Goal: Information Seeking & Learning: Find specific fact

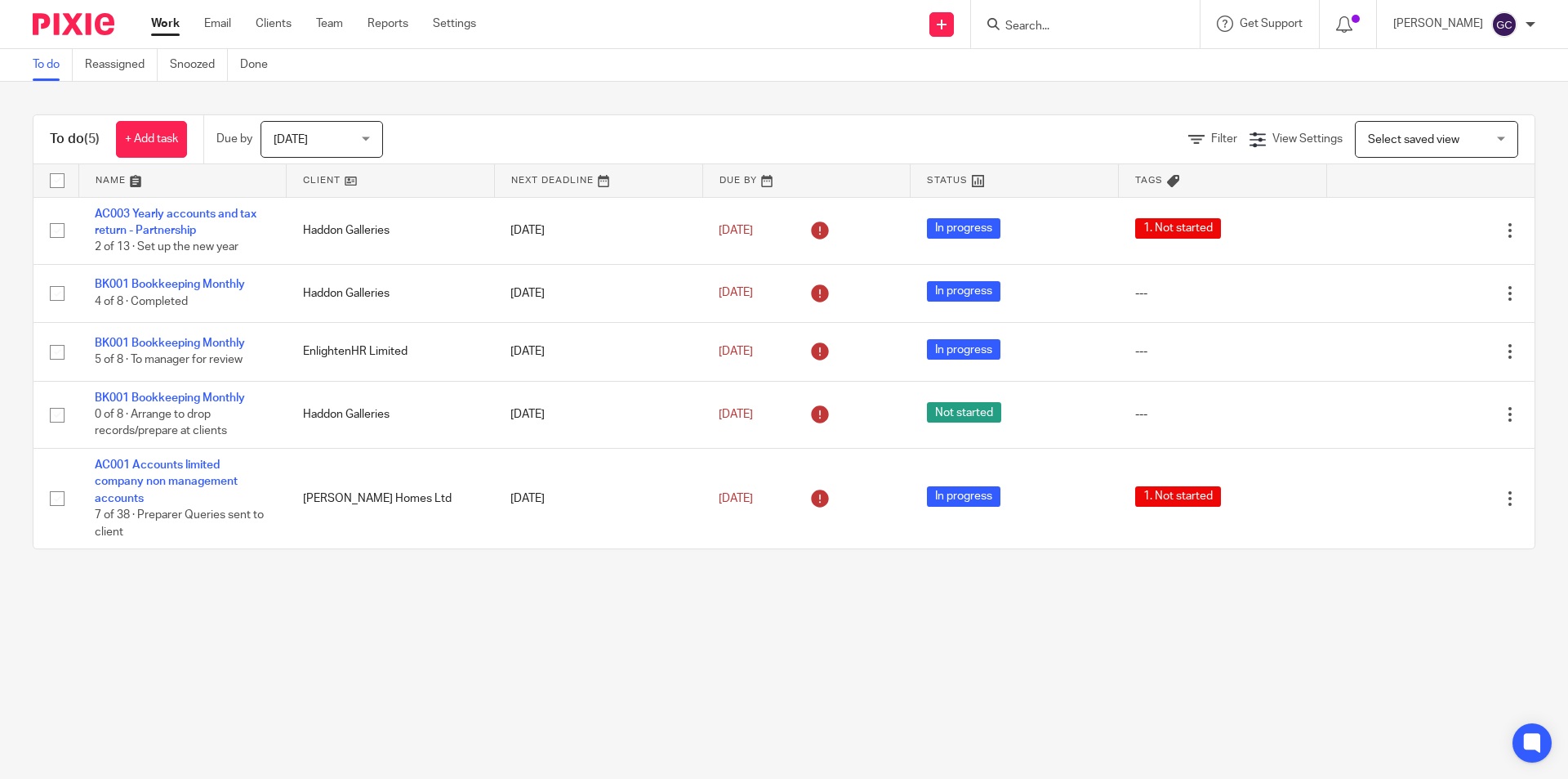
click at [1049, 34] on input "Search" at bounding box center [1077, 26] width 147 height 14
type input "vintage"
click at [1096, 62] on link at bounding box center [1139, 69] width 276 height 38
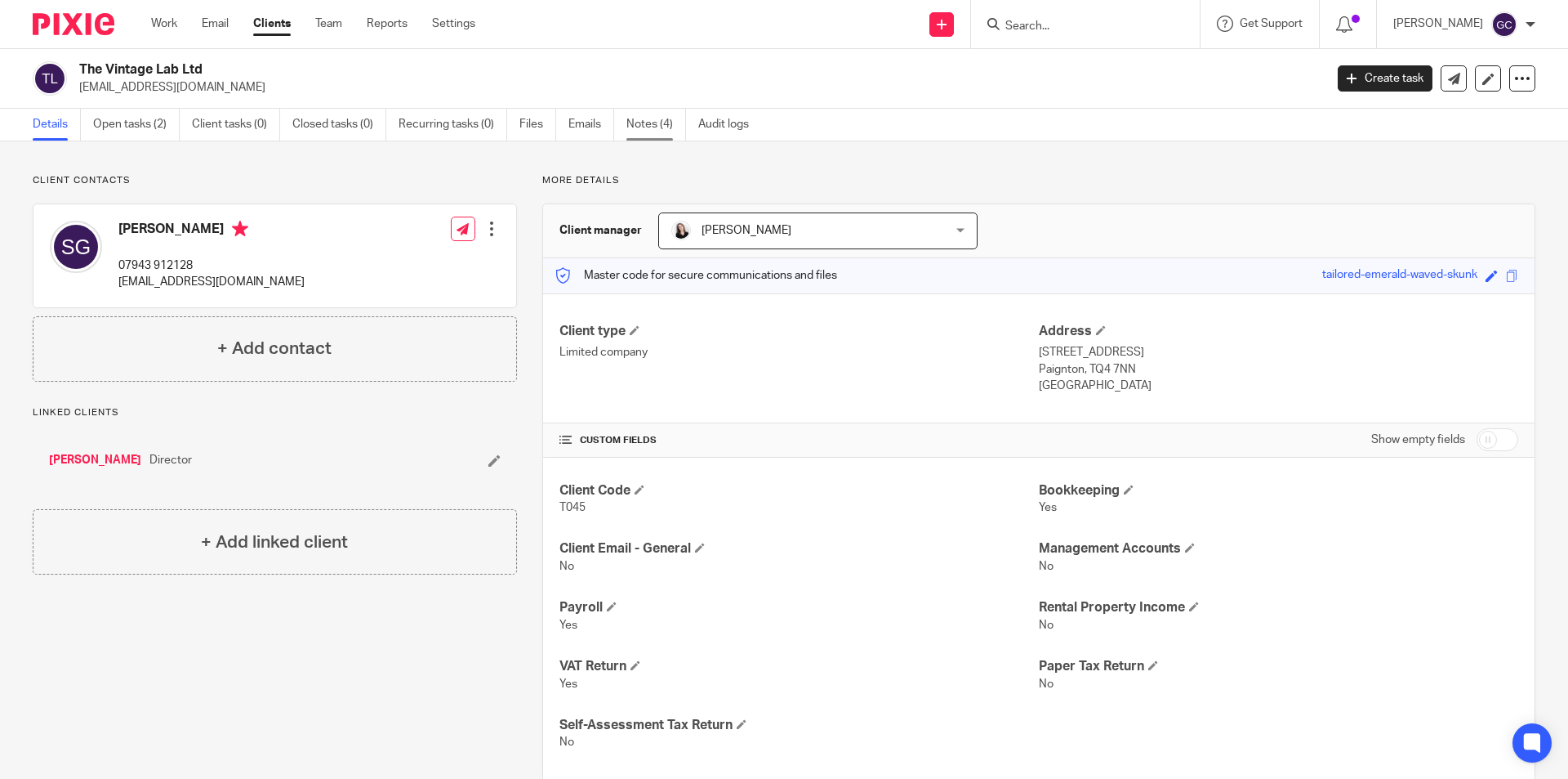
click at [666, 120] on link "Notes (4)" at bounding box center [656, 124] width 60 height 32
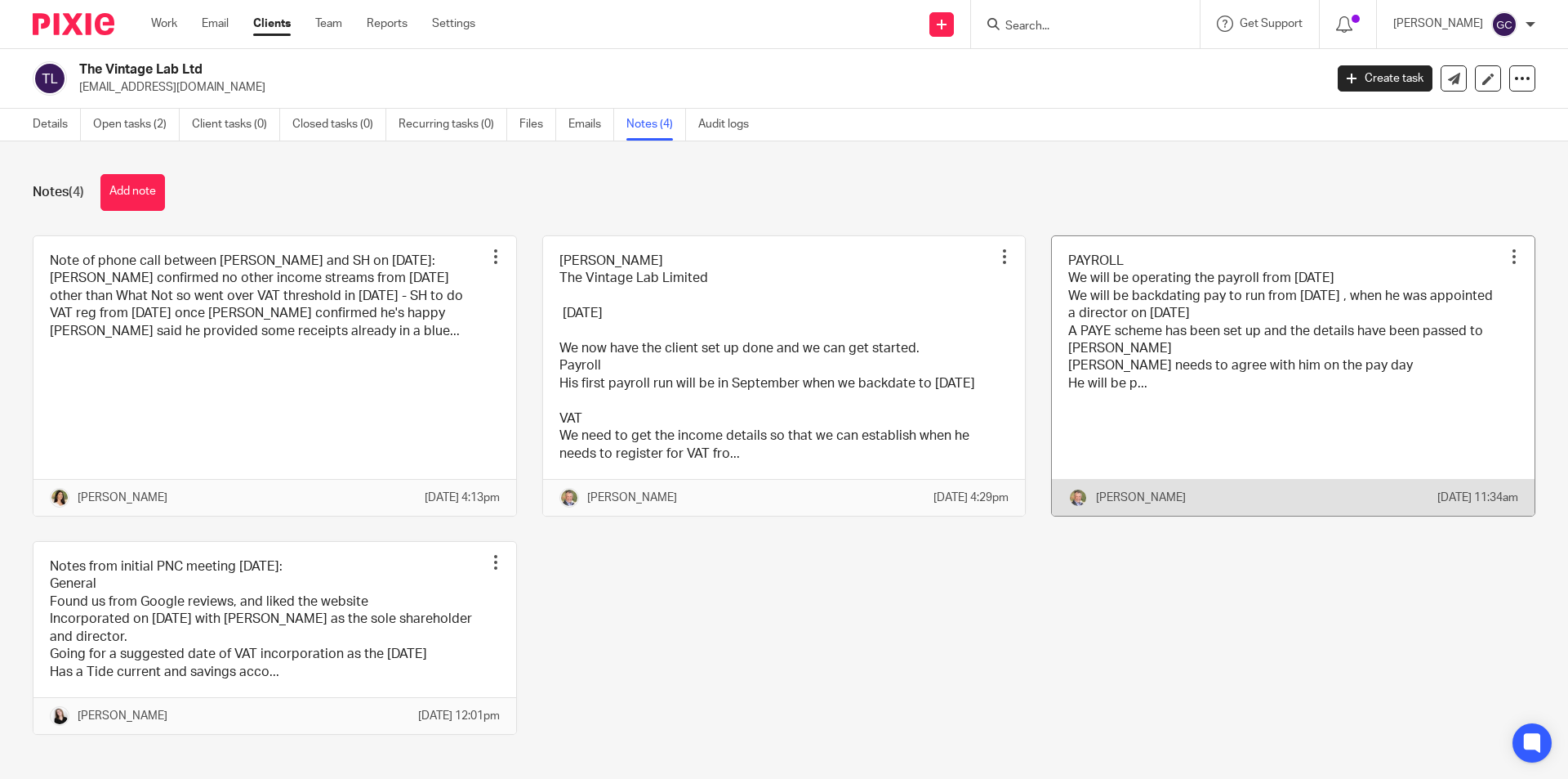
click at [1168, 306] on link at bounding box center [1294, 376] width 483 height 279
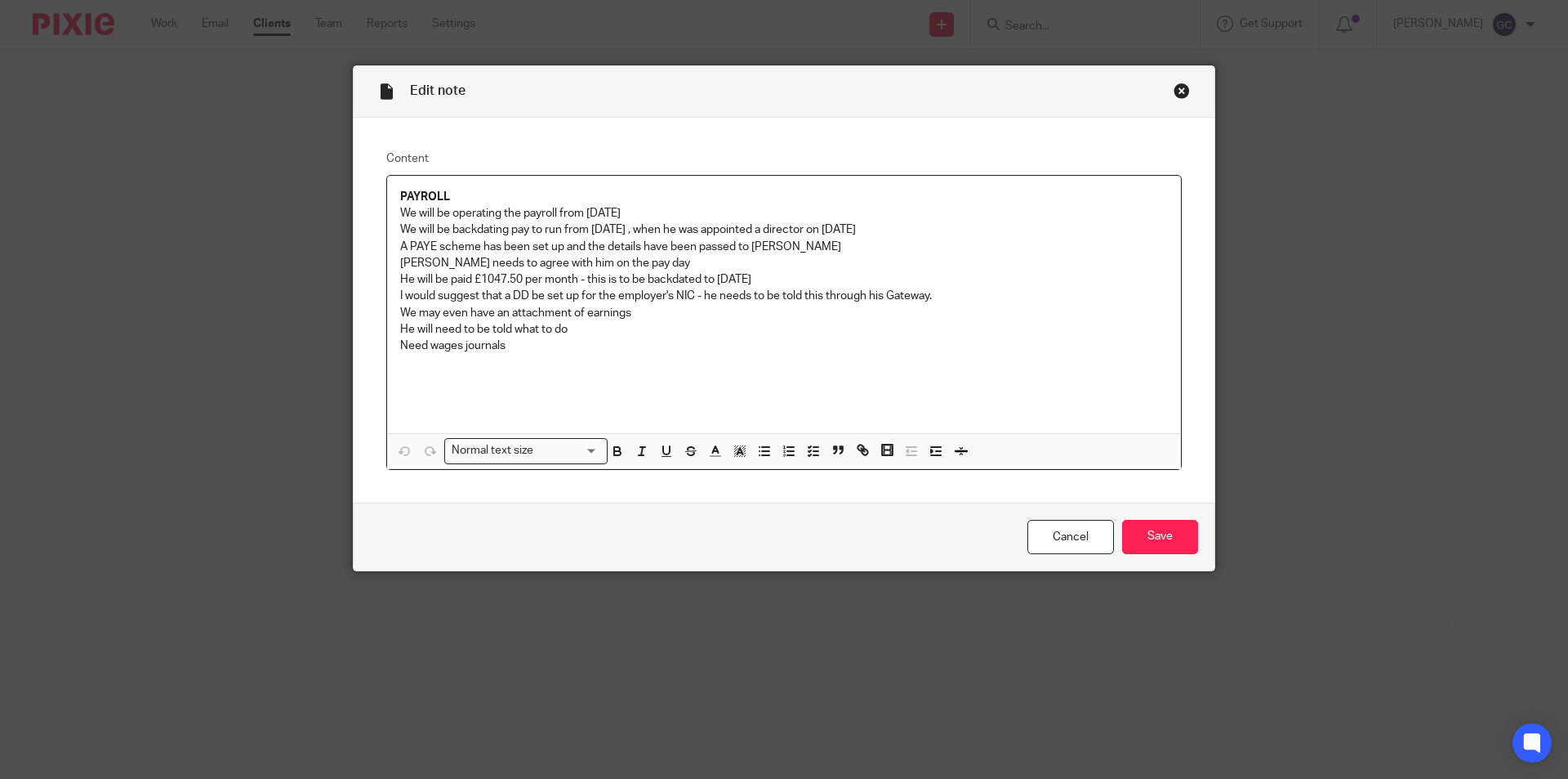
drag, startPoint x: 684, startPoint y: 227, endPoint x: 885, endPoint y: 227, distance: 201.0
click at [885, 227] on p "We will be backdating pay to run from April 2025 , when he was appointed a dire…" at bounding box center [784, 229] width 768 height 16
click at [797, 266] on p "Marianne needs to agree with him on the pay day" at bounding box center [784, 263] width 768 height 16
drag, startPoint x: 472, startPoint y: 245, endPoint x: 832, endPoint y: 236, distance: 360.1
click at [832, 236] on div "PAYROLL We will be operating the payroll from September 2025 We will be backdat…" at bounding box center [784, 304] width 794 height 258
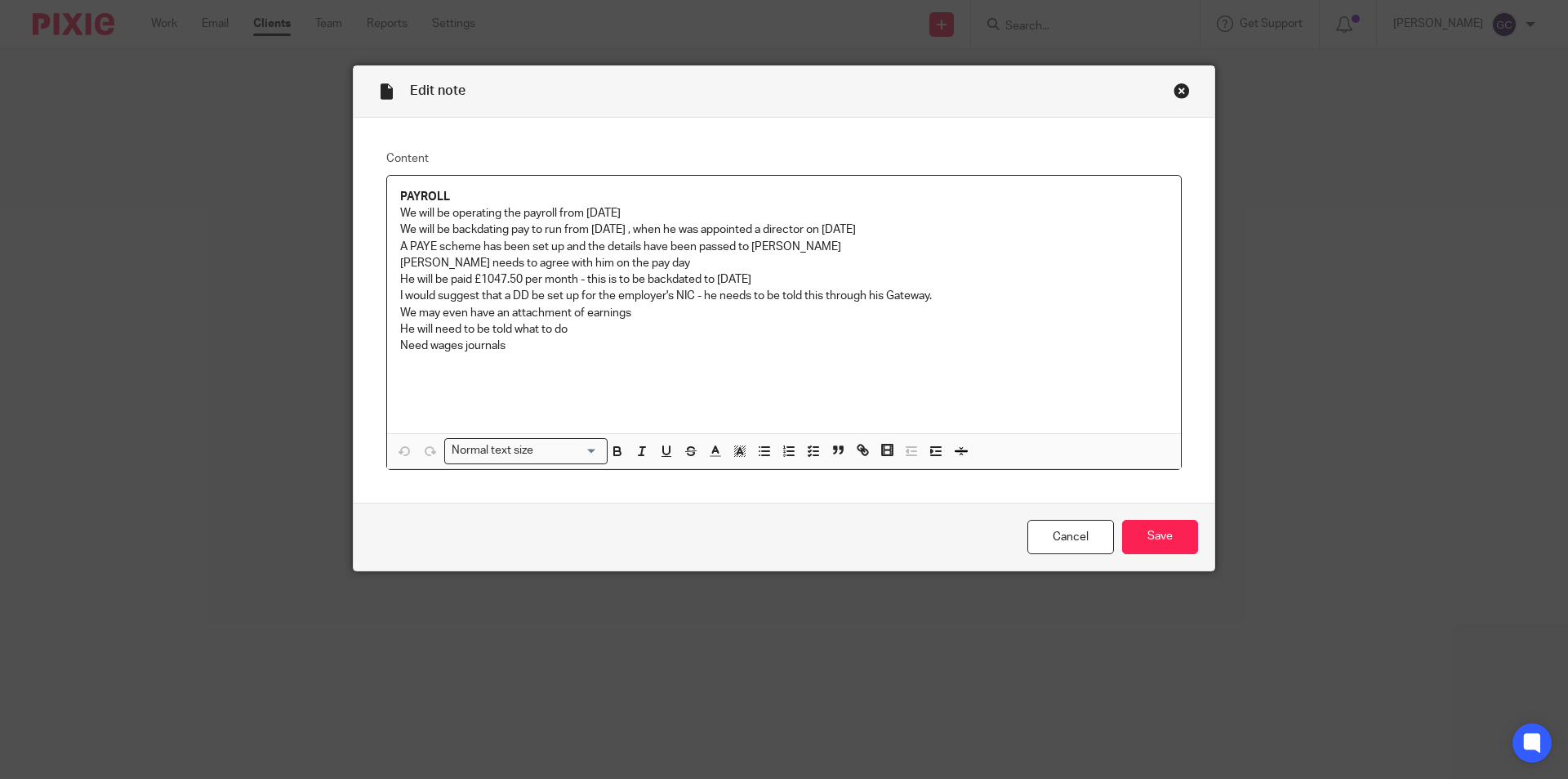
click at [681, 275] on p "He will be paid £1047.50 per month - this is to be backdated to April 2025" at bounding box center [784, 279] width 768 height 16
drag, startPoint x: 444, startPoint y: 285, endPoint x: 799, endPoint y: 273, distance: 355.2
click at [799, 273] on p "He will be paid £1047.50 per month - this is to be backdated to April 2025" at bounding box center [784, 279] width 768 height 16
click at [719, 305] on p "We may even have an attachment of earnings" at bounding box center [784, 313] width 768 height 16
drag, startPoint x: 539, startPoint y: 297, endPoint x: 982, endPoint y: 297, distance: 443.0
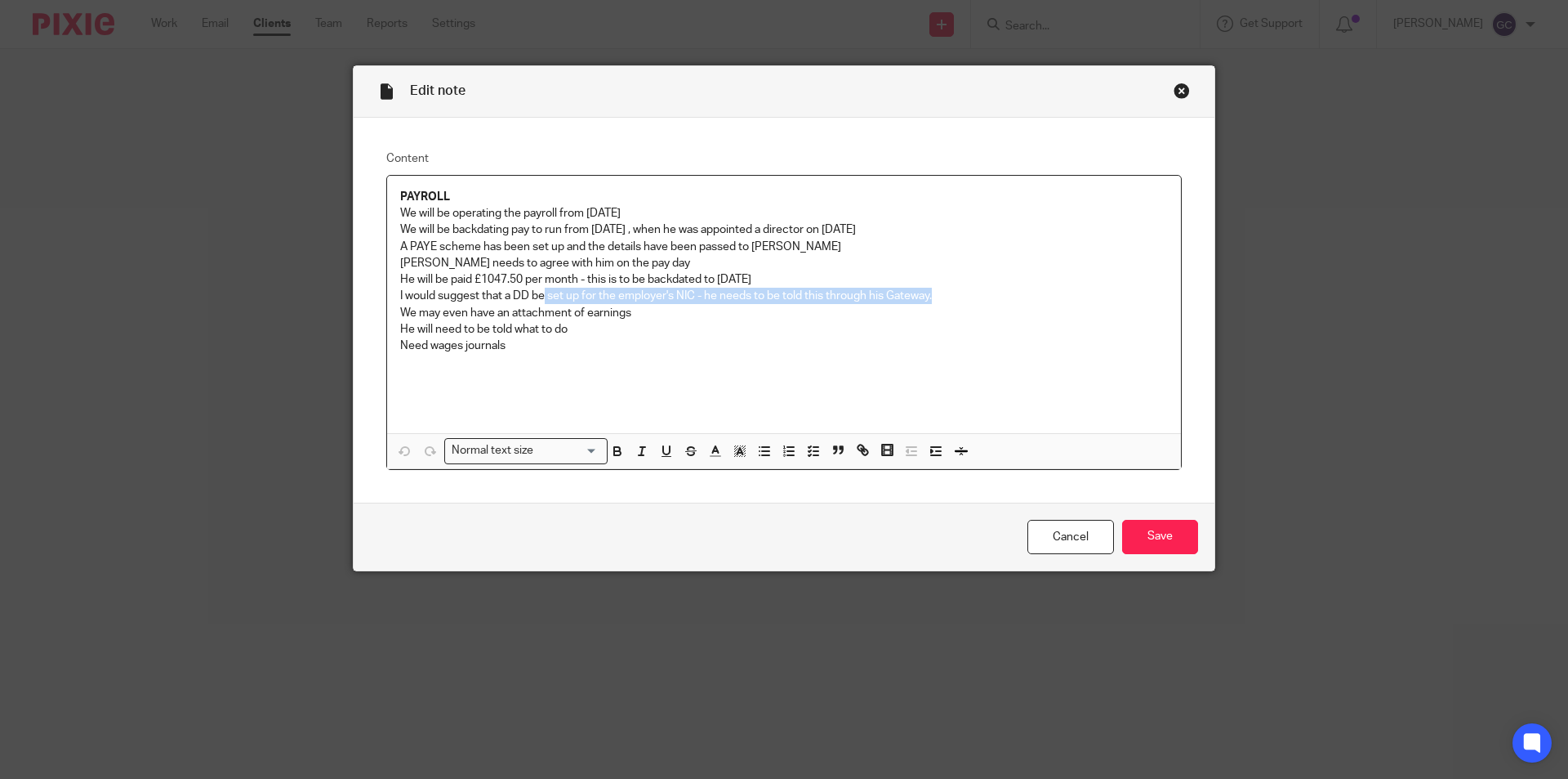
click at [982, 297] on p "I would suggest that a DD be set up for the employer's NIC - he needs to be tol…" at bounding box center [784, 296] width 768 height 16
click at [828, 330] on p "He will need to be told what to do" at bounding box center [784, 328] width 768 height 16
drag, startPoint x: 527, startPoint y: 313, endPoint x: 644, endPoint y: 314, distance: 117.0
click at [642, 313] on p "We may even have an attachment of earnings" at bounding box center [784, 313] width 768 height 16
click at [646, 327] on p "He will need to be told what to do" at bounding box center [784, 328] width 768 height 16
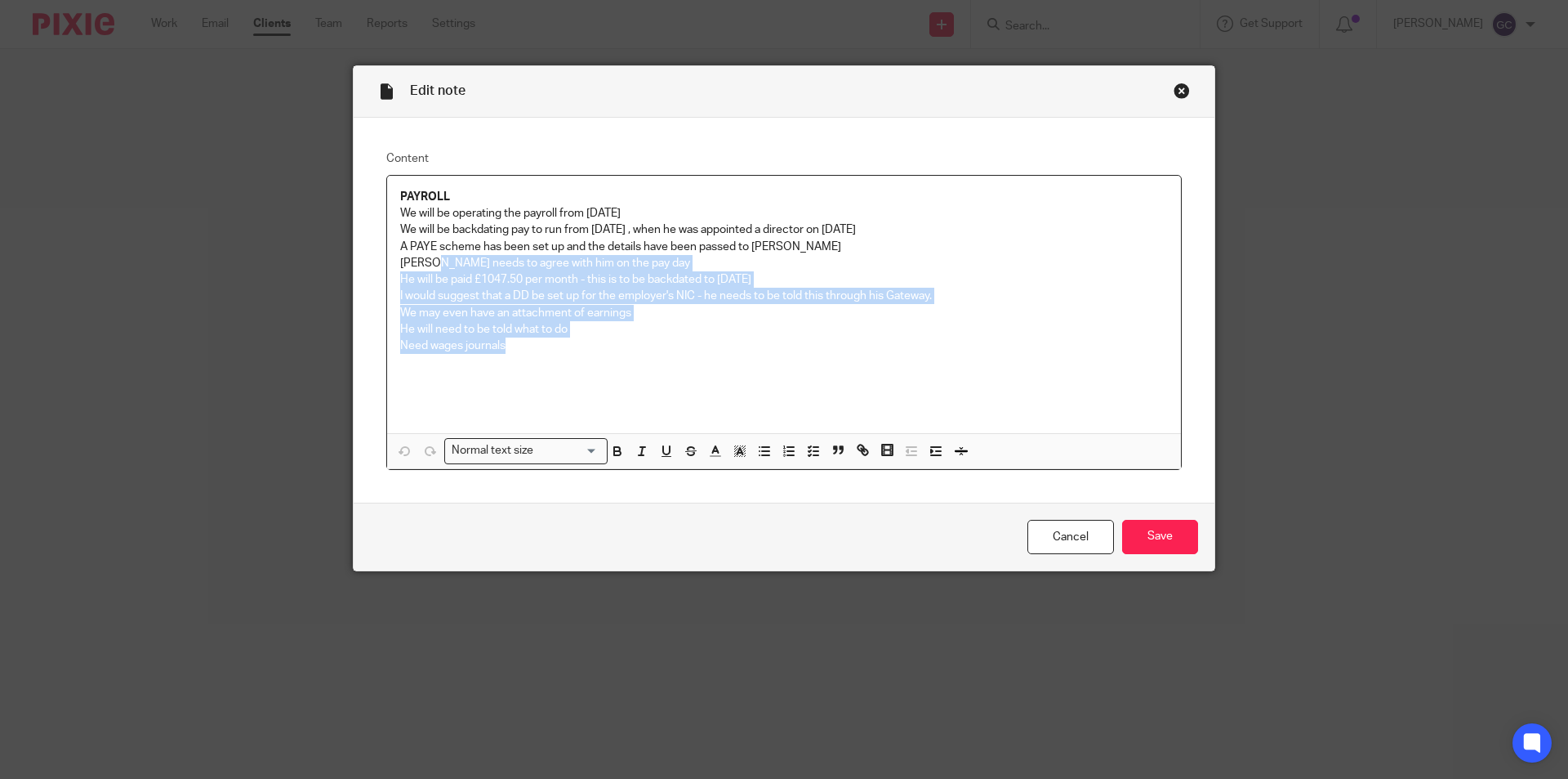
drag, startPoint x: 535, startPoint y: 344, endPoint x: 432, endPoint y: 255, distance: 136.1
click at [432, 255] on div "PAYROLL We will be operating the payroll from September 2025 We will be backdat…" at bounding box center [784, 304] width 794 height 258
click at [670, 343] on p "Need wages journals" at bounding box center [784, 345] width 768 height 16
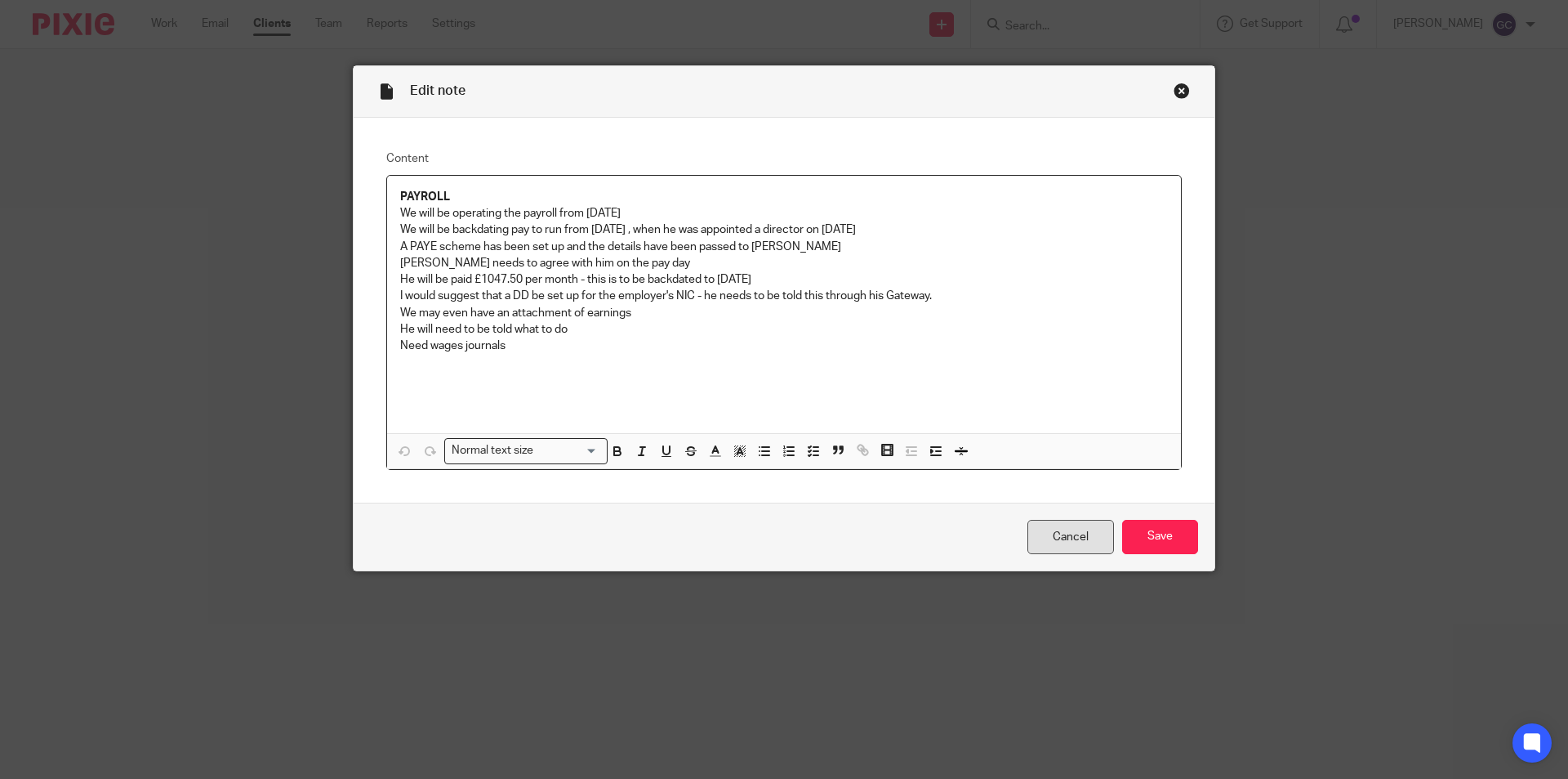
click at [1068, 527] on link "Cancel" at bounding box center [1071, 537] width 87 height 35
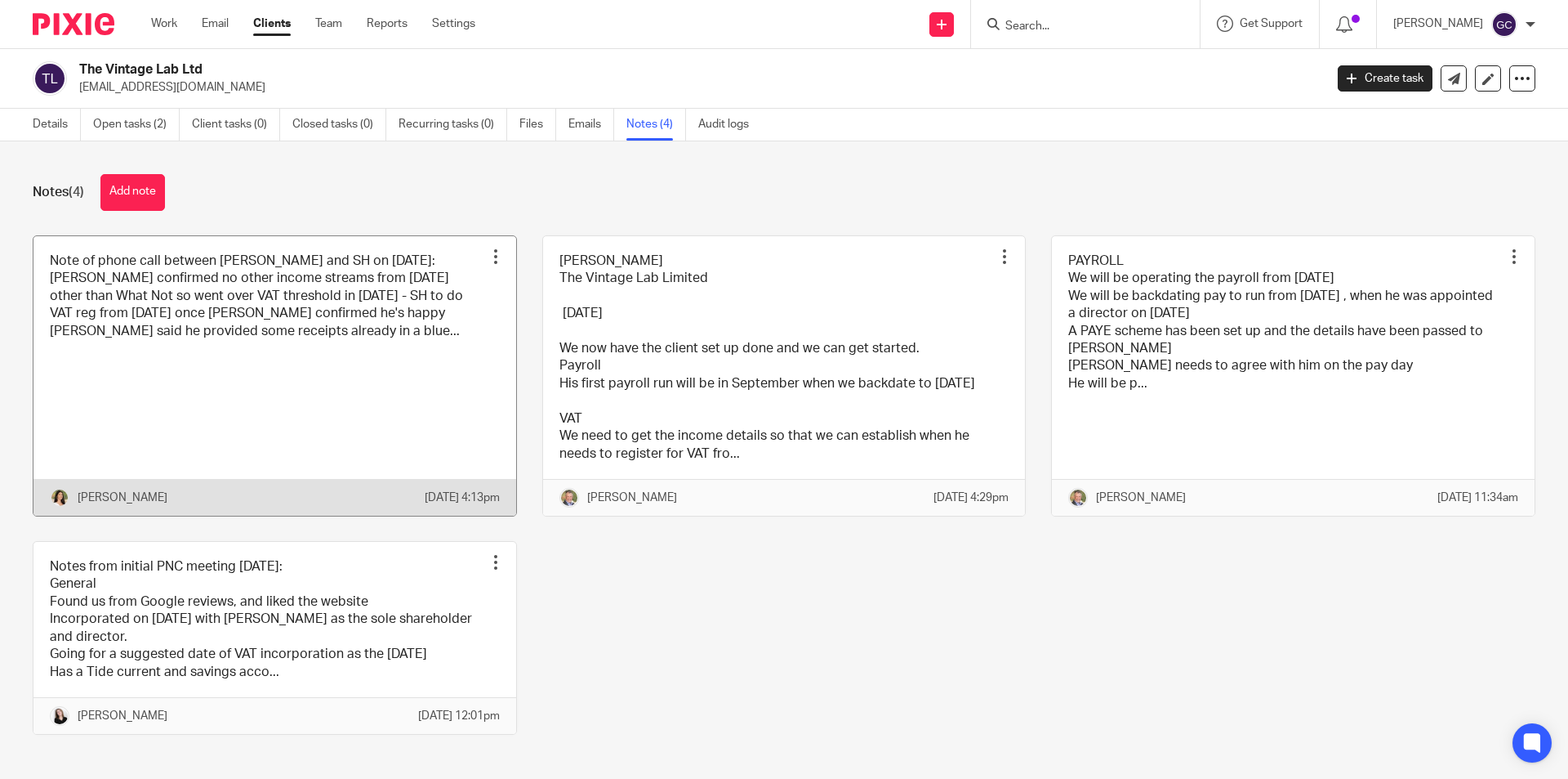
click at [333, 337] on link at bounding box center [275, 376] width 483 height 279
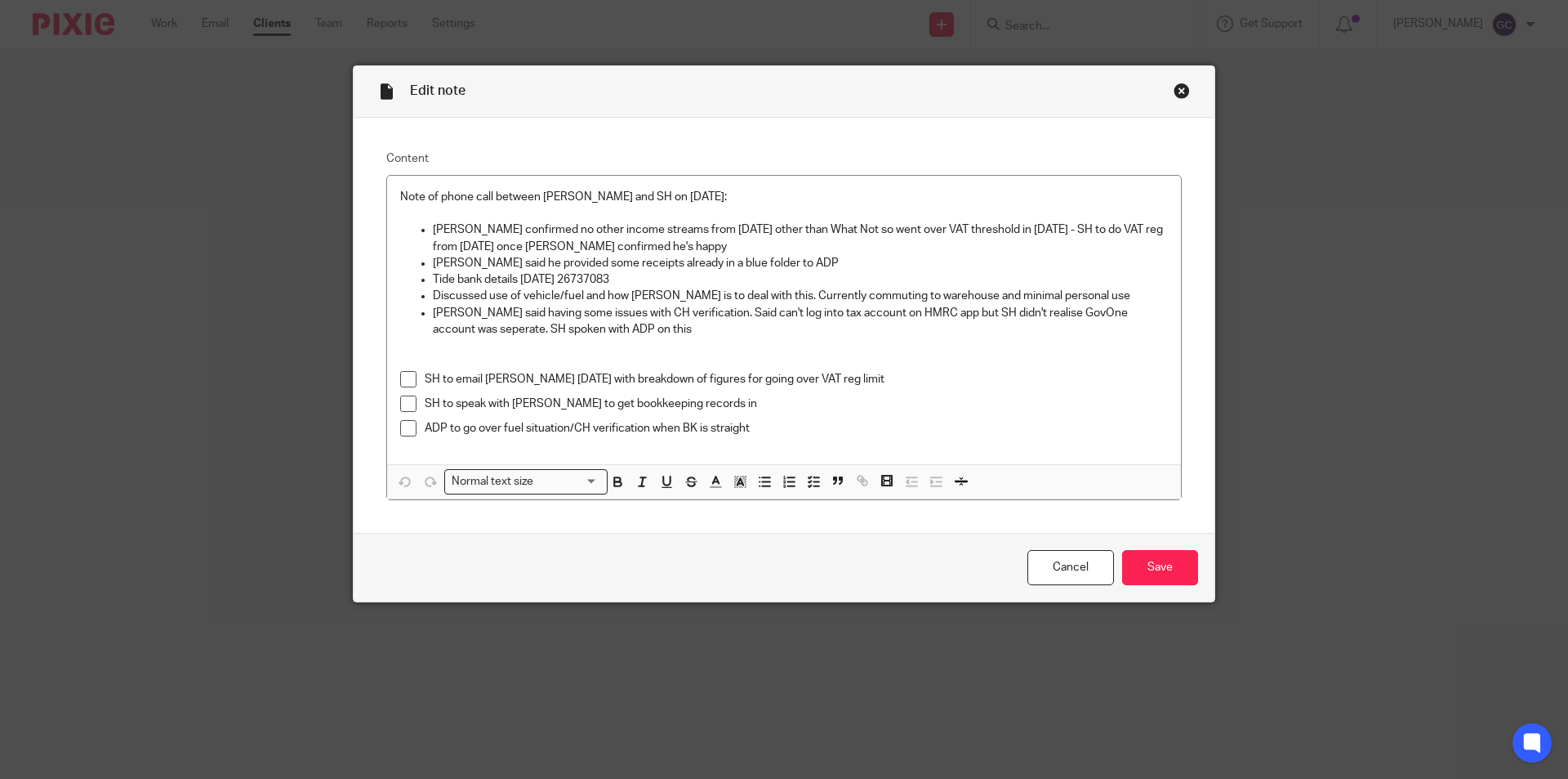
click at [1173, 90] on div "Close this dialog window" at bounding box center [1181, 91] width 16 height 16
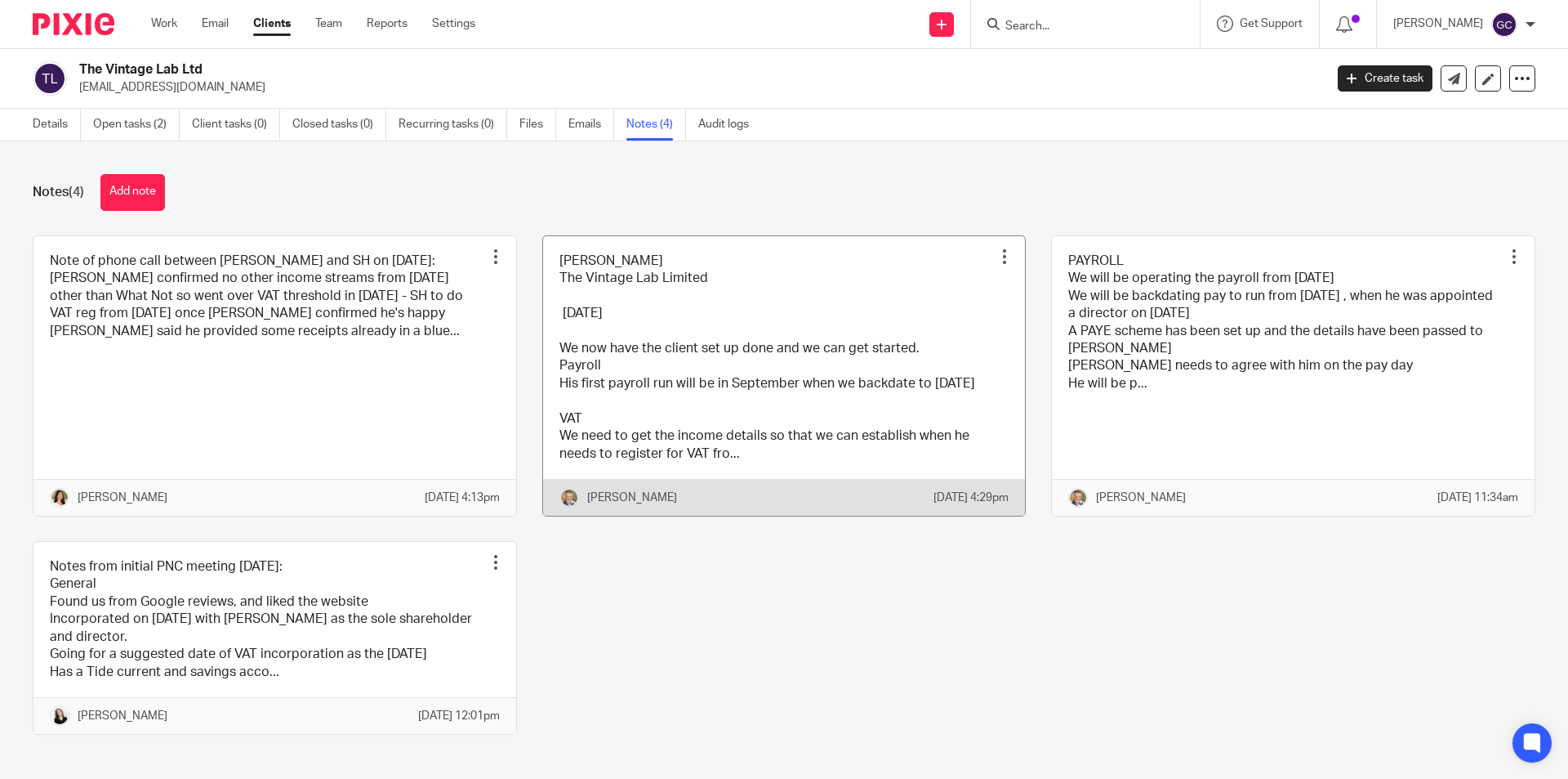
click at [630, 353] on link at bounding box center [784, 376] width 483 height 279
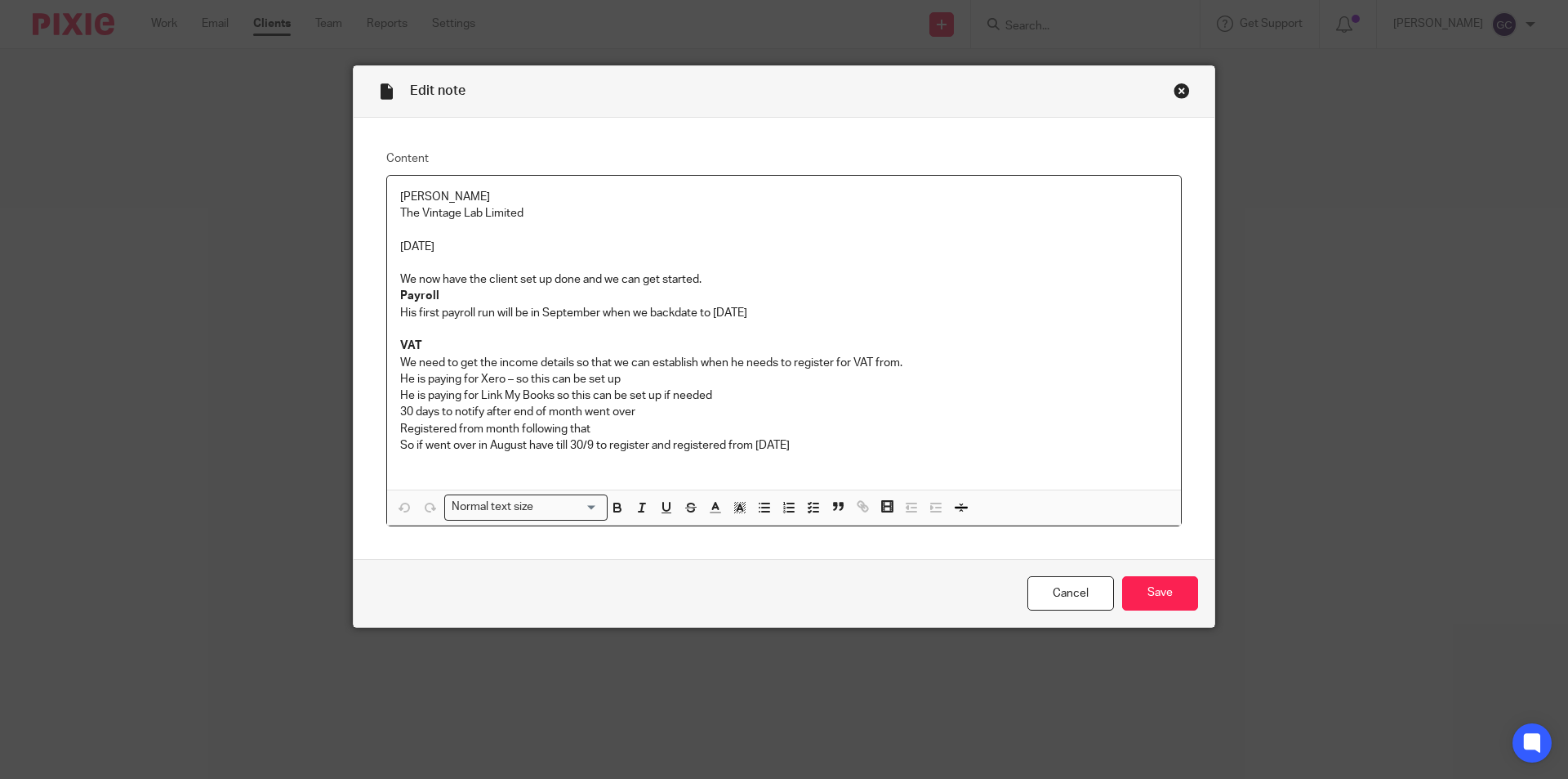
click at [1174, 93] on div "Close this dialog window" at bounding box center [1181, 91] width 16 height 16
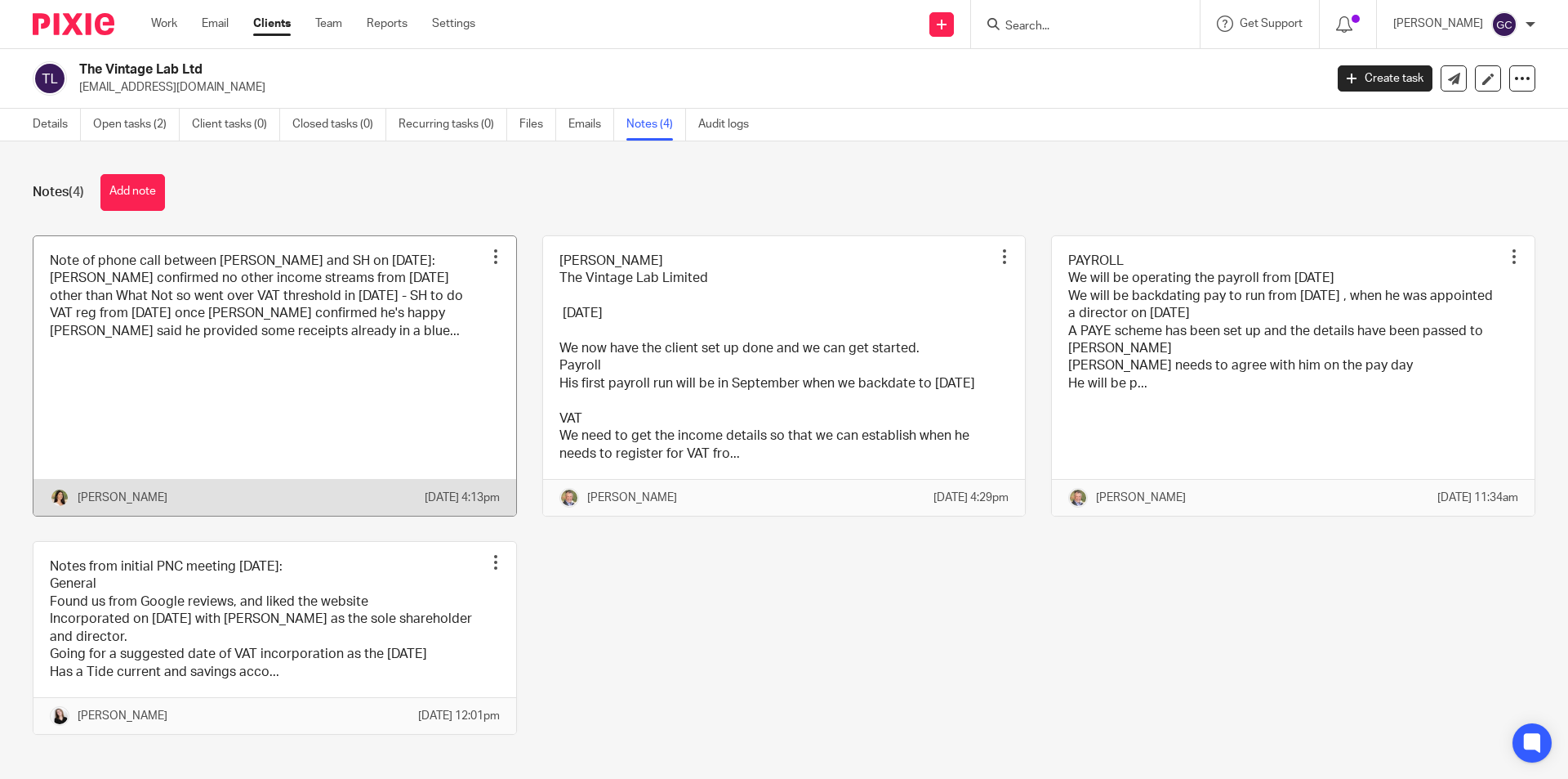
scroll to position [65, 0]
